Goal: Information Seeking & Learning: Learn about a topic

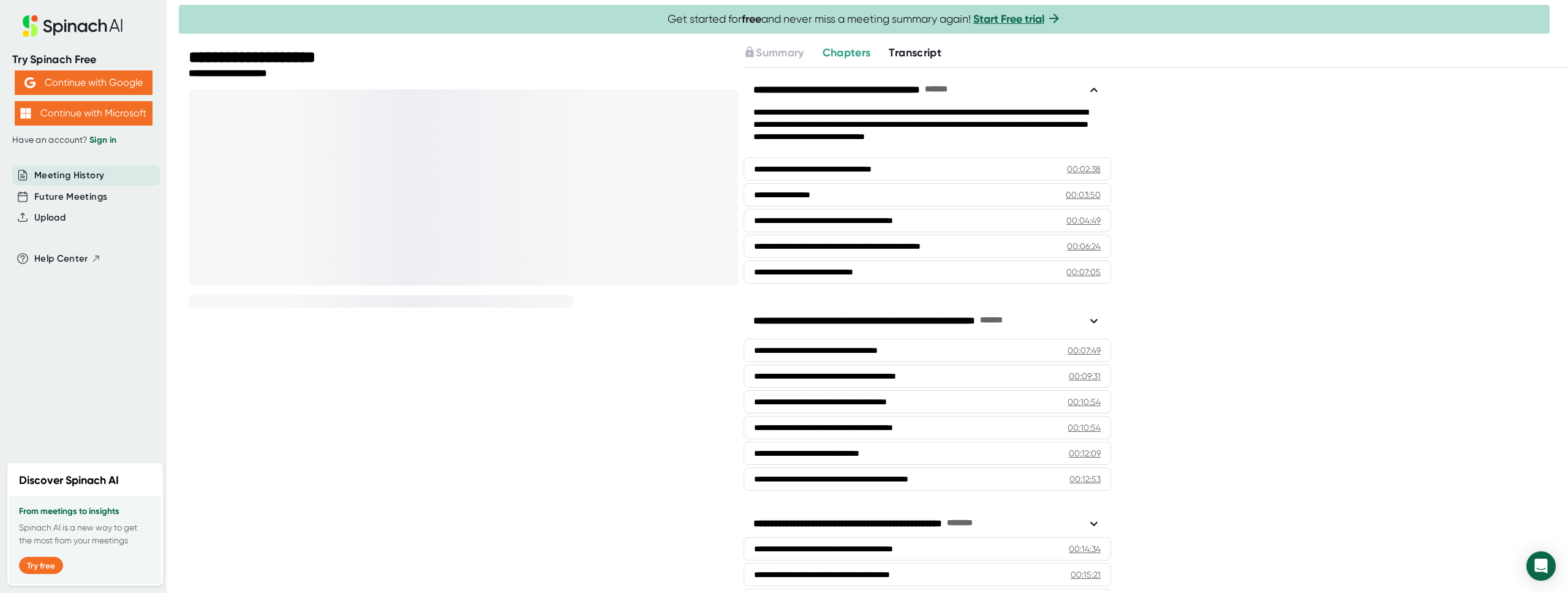
click at [912, 43] on div "**********" at bounding box center [873, 296] width 1389 height 593
click at [912, 47] on span "Transcript" at bounding box center [915, 53] width 53 height 13
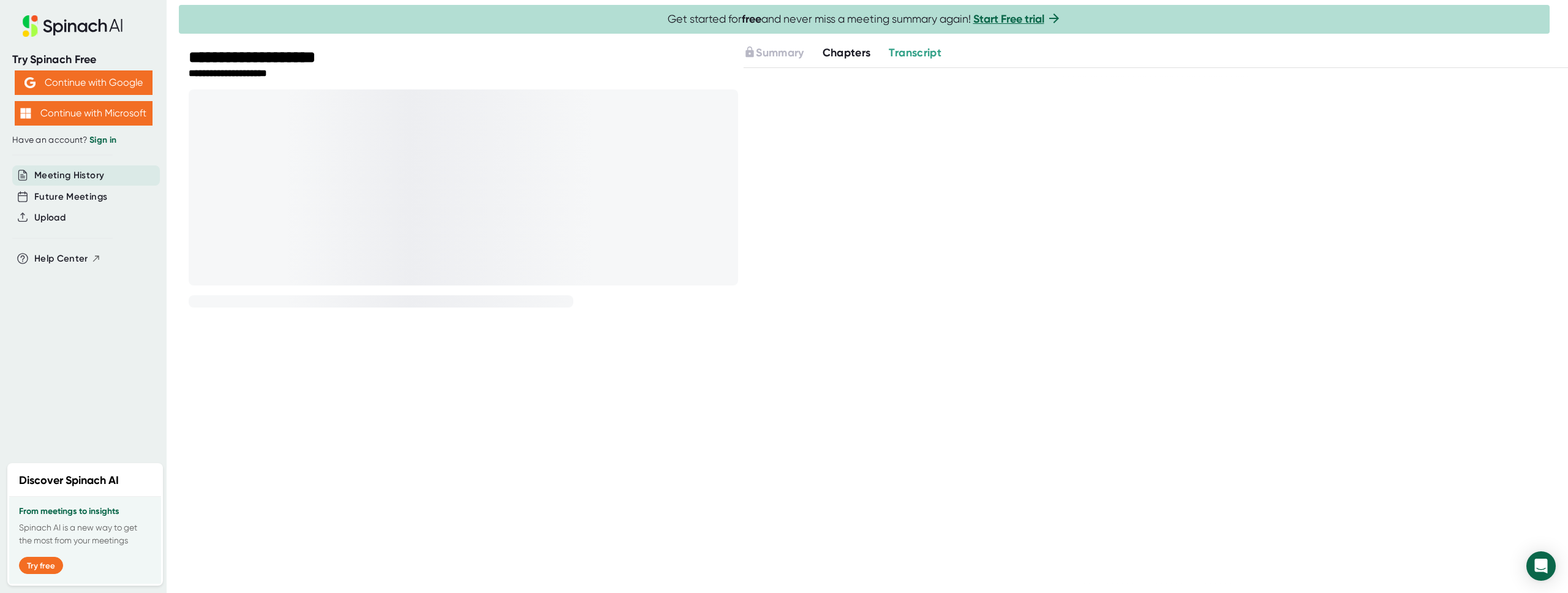
click at [848, 106] on div at bounding box center [1155, 330] width 824 height 524
